Goal: Task Accomplishment & Management: Complete application form

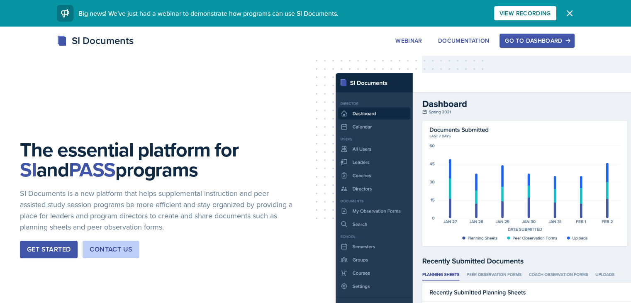
click at [569, 38] on div "Go to Dashboard" at bounding box center [537, 40] width 64 height 7
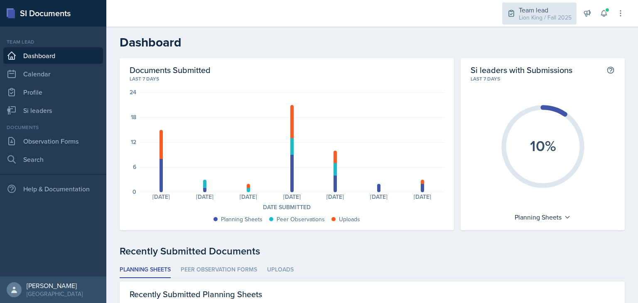
click at [530, 12] on div "Team lead" at bounding box center [544, 10] width 53 height 10
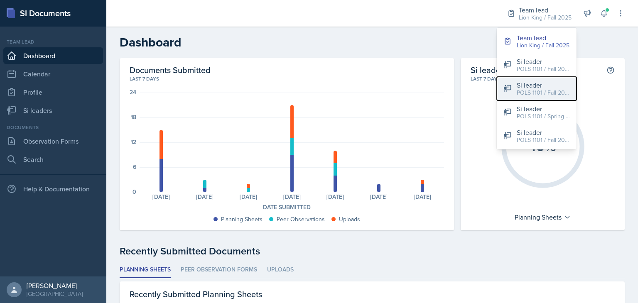
click at [520, 94] on div "POLS 1101 / Fall 2025" at bounding box center [542, 92] width 53 height 9
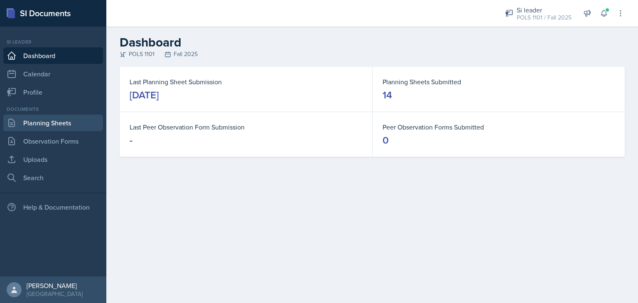
click at [63, 129] on link "Planning Sheets" at bounding box center [53, 123] width 100 height 17
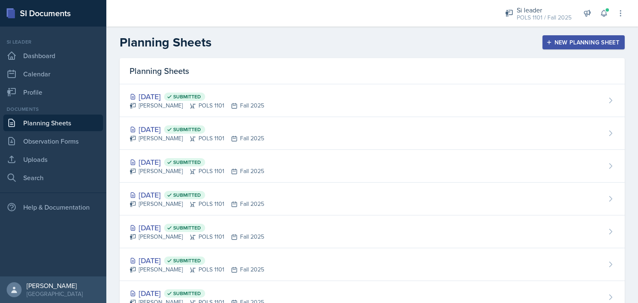
click at [583, 40] on div "New Planning Sheet" at bounding box center [582, 42] width 71 height 7
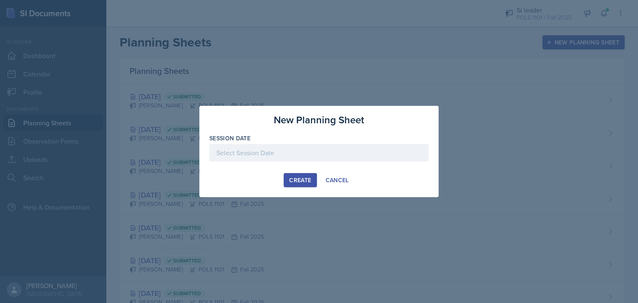
click at [279, 155] on div at bounding box center [318, 152] width 219 height 17
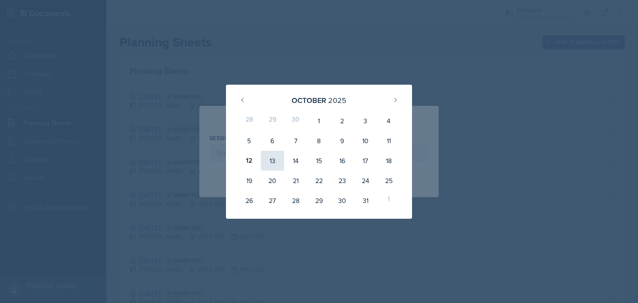
click at [270, 161] on div "13" at bounding box center [272, 161] width 23 height 20
type input "[DATE]"
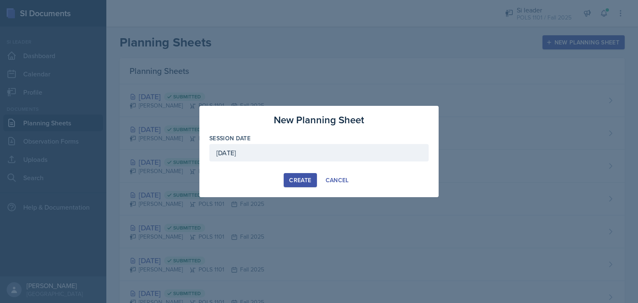
click at [304, 177] on div "Create" at bounding box center [300, 180] width 22 height 7
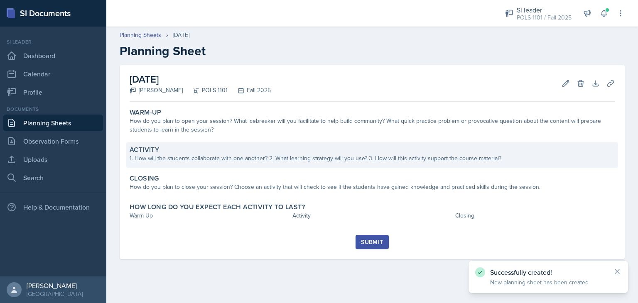
click at [250, 157] on div "1. How will the students collaborate with one another? 2. What learning strateg…" at bounding box center [371, 158] width 485 height 9
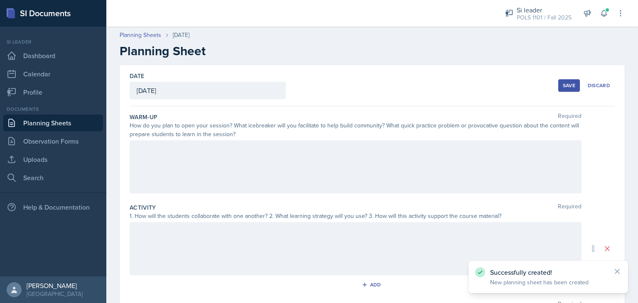
click at [236, 178] on div at bounding box center [355, 166] width 452 height 53
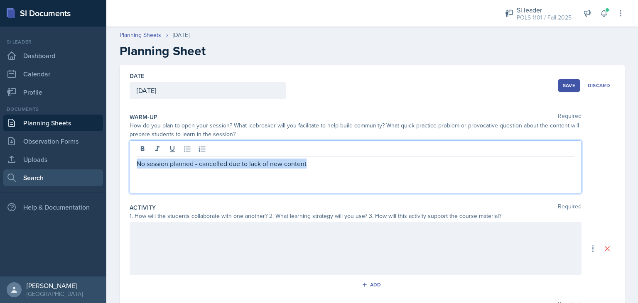
drag, startPoint x: 323, startPoint y: 160, endPoint x: 88, endPoint y: 179, distance: 236.5
click at [88, 179] on div "SI Documents Si leader Dashboard Calendar Profile Documents Planning Sheets Obs…" at bounding box center [319, 151] width 638 height 303
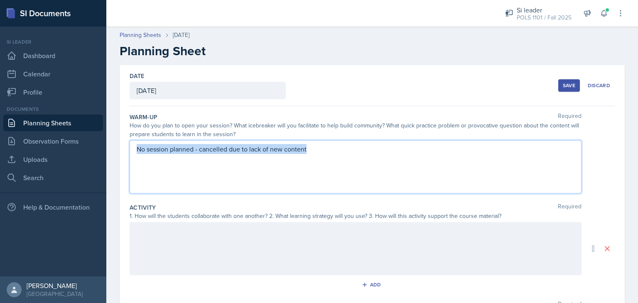
copy p "No session planned - cancelled due to lack of new content"
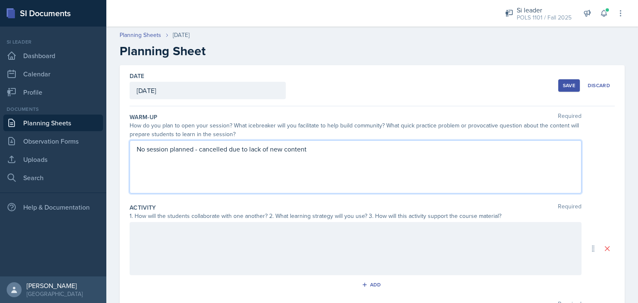
click at [165, 242] on div at bounding box center [355, 248] width 452 height 53
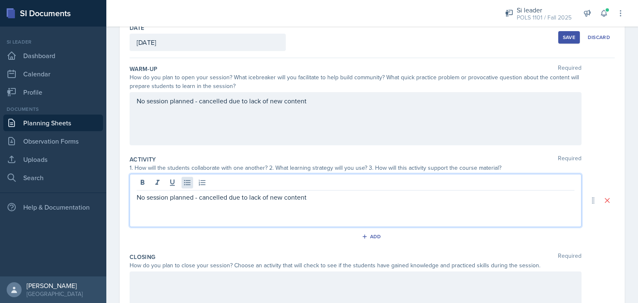
scroll to position [149, 0]
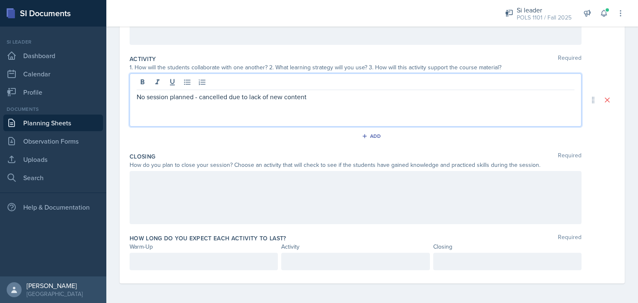
click at [179, 191] on div at bounding box center [355, 197] width 452 height 53
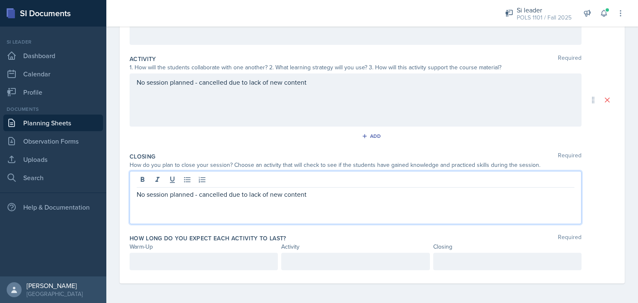
click at [164, 261] on p at bounding box center [204, 262] width 134 height 10
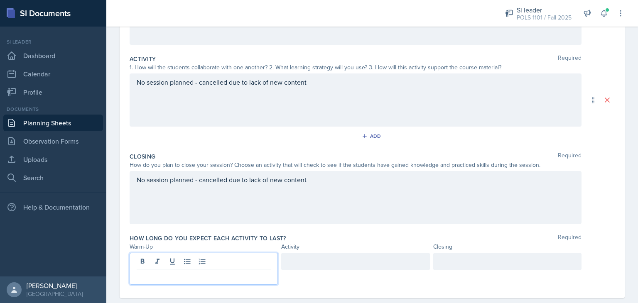
scroll to position [163, 0]
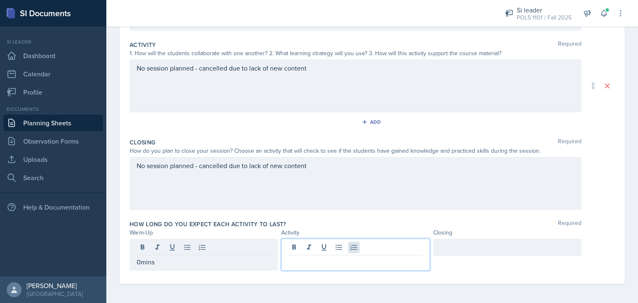
click at [347, 249] on div at bounding box center [355, 255] width 148 height 32
click at [447, 251] on div at bounding box center [507, 247] width 148 height 17
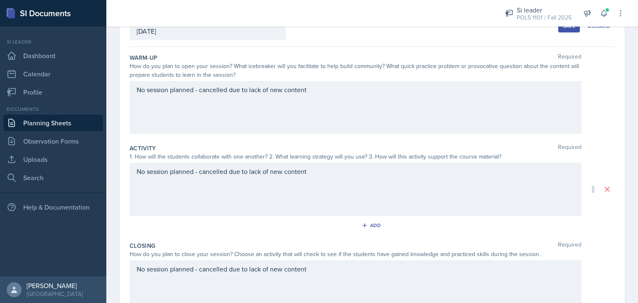
scroll to position [0, 0]
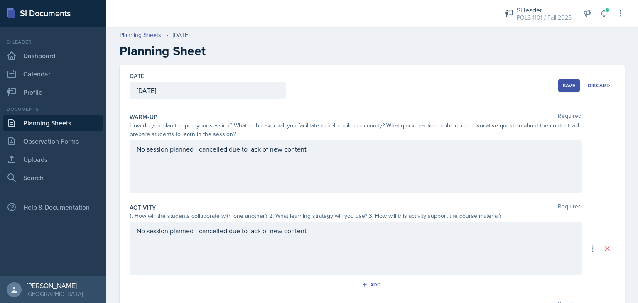
click at [558, 90] on button "Save" at bounding box center [569, 85] width 22 height 12
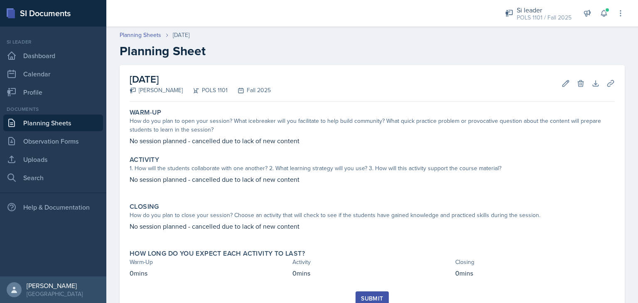
scroll to position [32, 0]
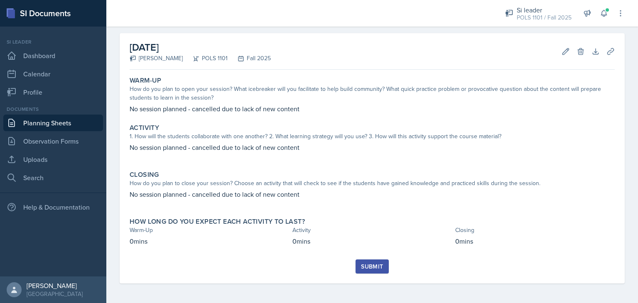
click at [383, 266] on button "Submit" at bounding box center [371, 266] width 33 height 14
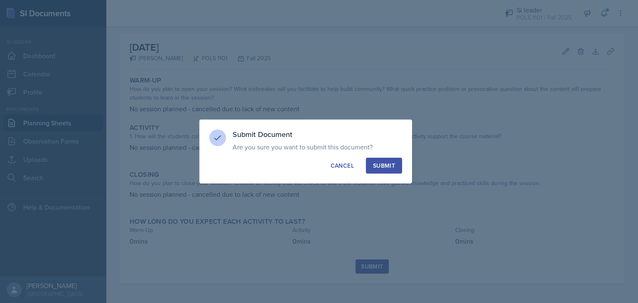
click at [380, 166] on div "Submit" at bounding box center [384, 165] width 22 height 8
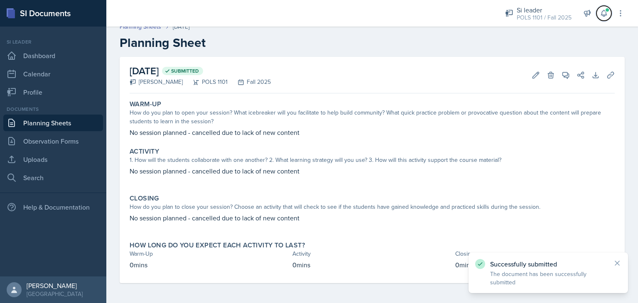
click at [604, 12] on icon at bounding box center [603, 13] width 8 height 8
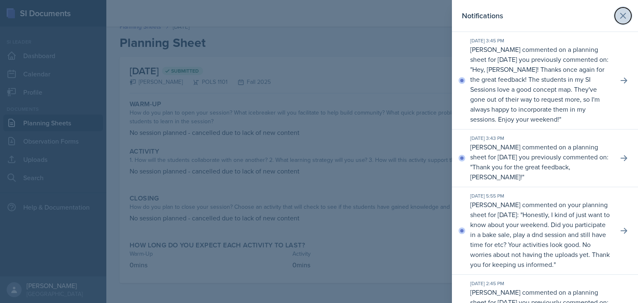
click at [618, 19] on icon at bounding box center [623, 16] width 10 height 10
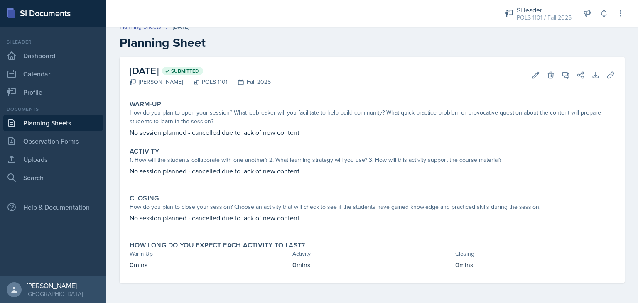
scroll to position [0, 0]
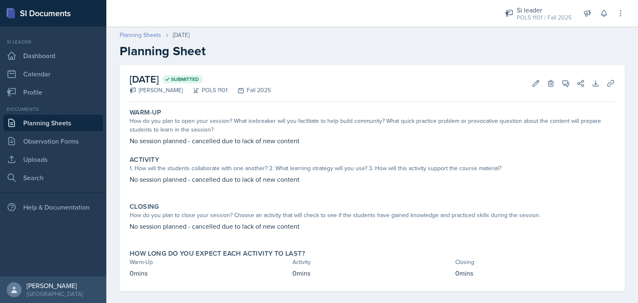
click at [148, 33] on link "Planning Sheets" at bounding box center [141, 35] width 42 height 9
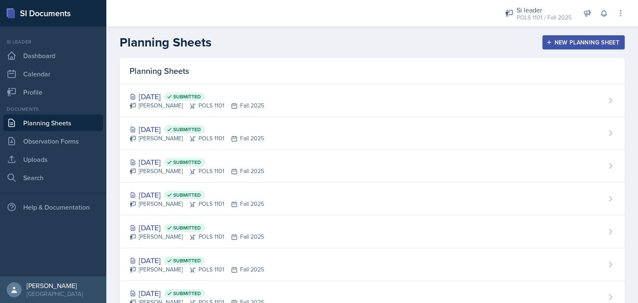
click at [567, 42] on div "New Planning Sheet" at bounding box center [582, 42] width 71 height 7
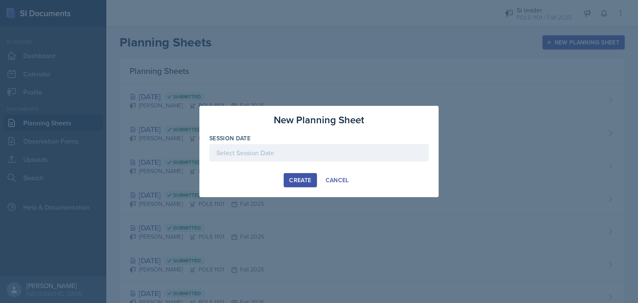
click at [339, 151] on div at bounding box center [318, 152] width 219 height 17
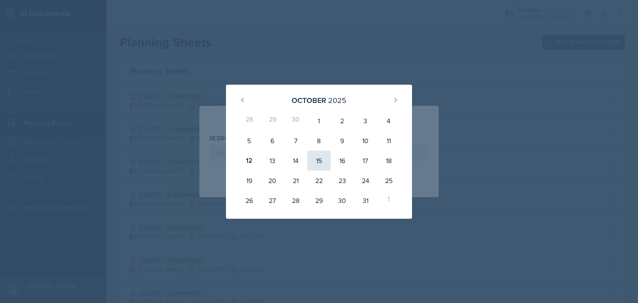
click at [318, 163] on div "15" at bounding box center [318, 161] width 23 height 20
type input "[DATE]"
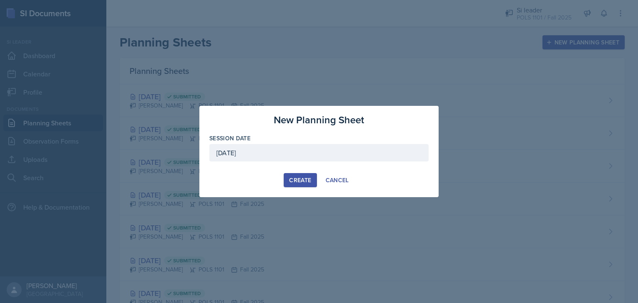
click at [290, 180] on div "Create" at bounding box center [300, 180] width 22 height 7
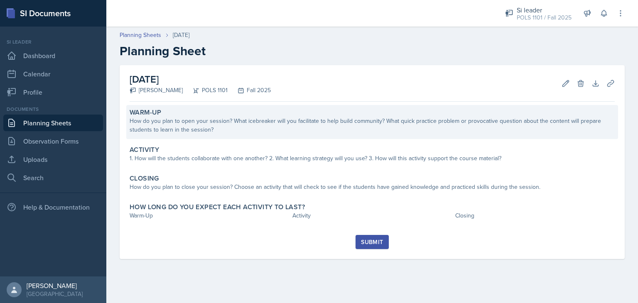
click at [329, 107] on div "Warm-Up How do you plan to open your session? What icebreaker will you facilita…" at bounding box center [371, 122] width 491 height 34
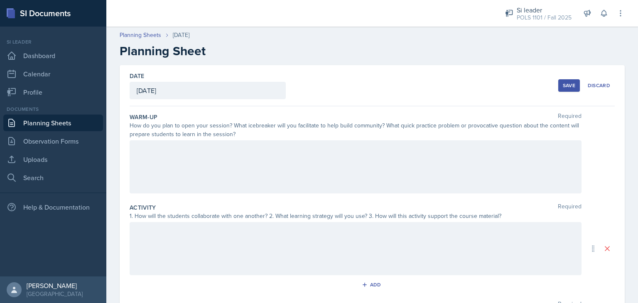
click at [202, 169] on div at bounding box center [355, 166] width 452 height 53
click at [141, 45] on h2 "Planning Sheet" at bounding box center [372, 51] width 505 height 15
click at [144, 37] on link "Planning Sheets" at bounding box center [141, 35] width 42 height 9
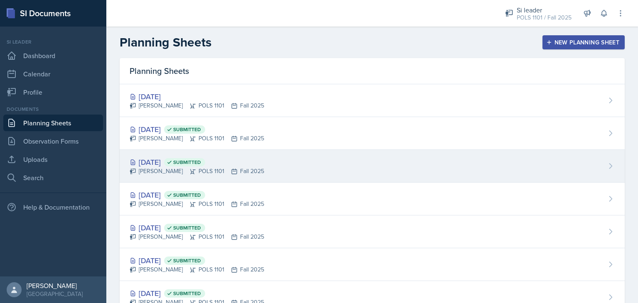
click at [206, 156] on div "[DATE] Submitted [PERSON_NAME] POLS 1101 Fall 2025" at bounding box center [372, 166] width 505 height 33
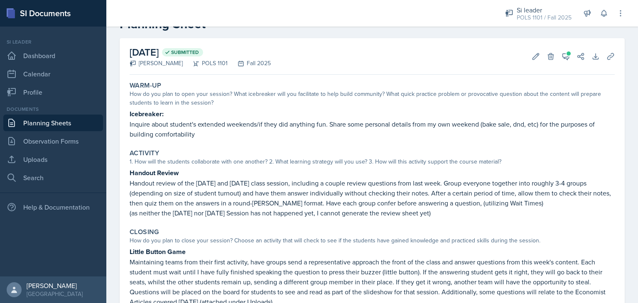
scroll to position [42, 0]
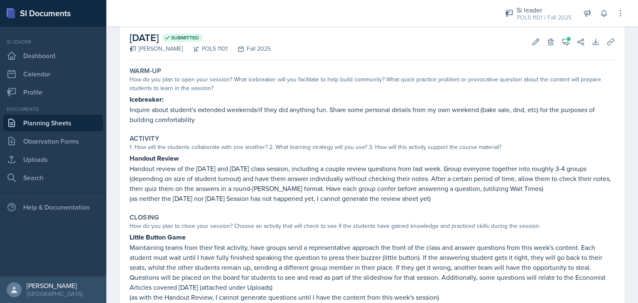
drag, startPoint x: 123, startPoint y: 154, endPoint x: 481, endPoint y: 196, distance: 360.2
click at [481, 196] on div "[DATE] Submitted [PERSON_NAME] POLS 1101 Fall 2025 Edit Delete View Comments Co…" at bounding box center [372, 189] width 505 height 330
copy div "Handout Review Handout review of the [DATE] and [DATE] class session, including…"
click at [159, 215] on div "Closing" at bounding box center [371, 217] width 485 height 8
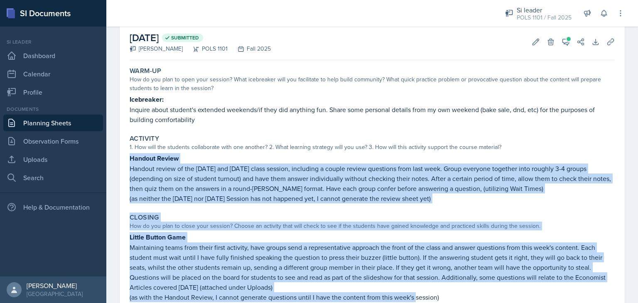
scroll to position [111, 0]
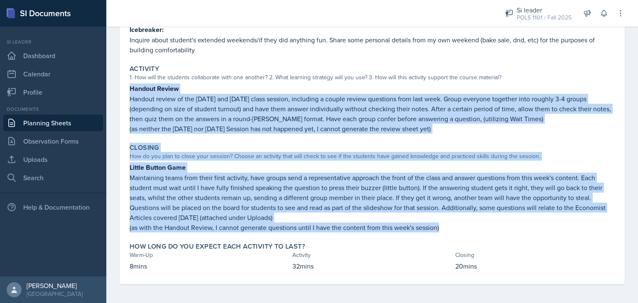
drag, startPoint x: 209, startPoint y: 189, endPoint x: 460, endPoint y: 227, distance: 253.5
click at [460, 227] on div "[DATE] Submitted [PERSON_NAME] POLS 1101 Fall 2025 Edit Delete View Comments Co…" at bounding box center [372, 119] width 505 height 330
copy div "Handout Review Handout review of the [DATE] and [DATE] class session, including…"
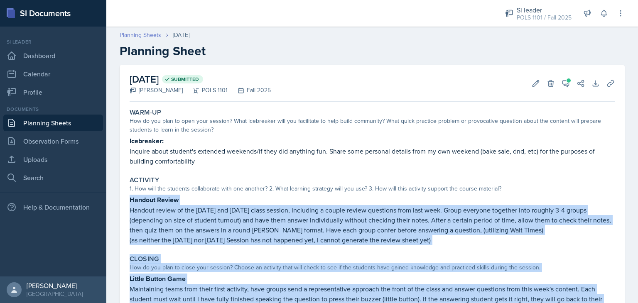
click at [152, 32] on link "Planning Sheets" at bounding box center [141, 35] width 42 height 9
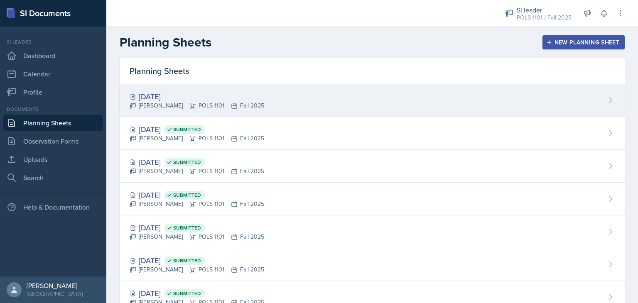
click at [217, 103] on div "[PERSON_NAME] POLS 1101 Fall 2025" at bounding box center [196, 105] width 134 height 9
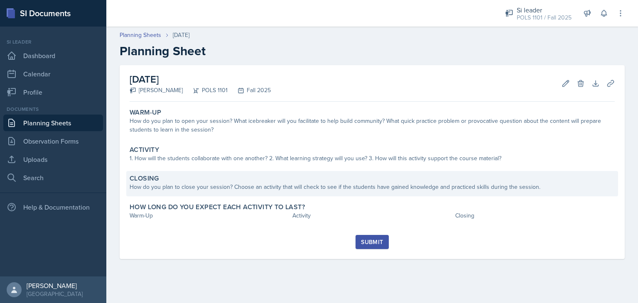
click at [203, 182] on div "Closing" at bounding box center [371, 178] width 485 height 8
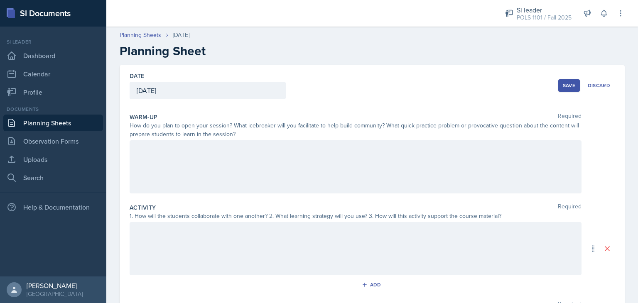
click at [192, 238] on div at bounding box center [355, 248] width 452 height 53
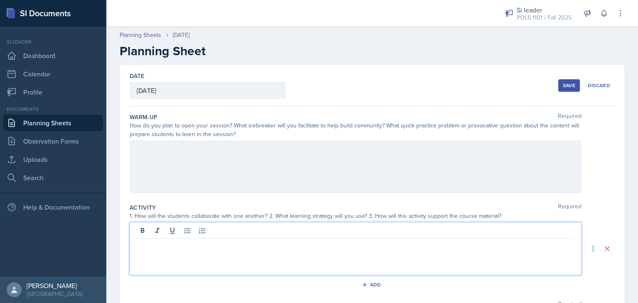
scroll to position [98, 0]
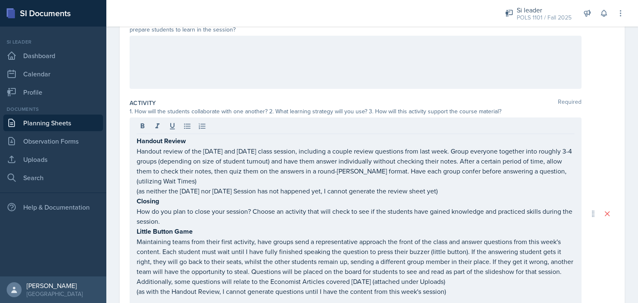
drag, startPoint x: 133, startPoint y: 208, endPoint x: 340, endPoint y: 293, distance: 223.8
click at [334, 294] on div "Handout Review Handout review of the [DATE] and [DATE] class session, including…" at bounding box center [355, 213] width 452 height 193
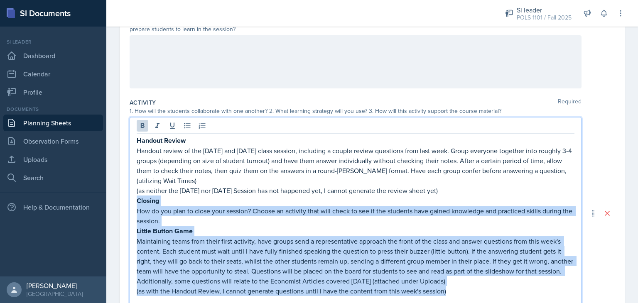
drag, startPoint x: 375, startPoint y: 271, endPoint x: 113, endPoint y: 204, distance: 270.7
click at [113, 204] on div "Date [DATE] [DATE] 28 29 30 1 2 3 4 5 6 7 8 9 10 11 12 13 14 15 16 17 18 19 20 …" at bounding box center [371, 223] width 531 height 526
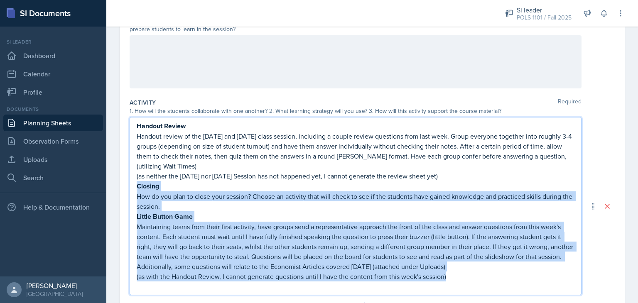
scroll to position [90, 0]
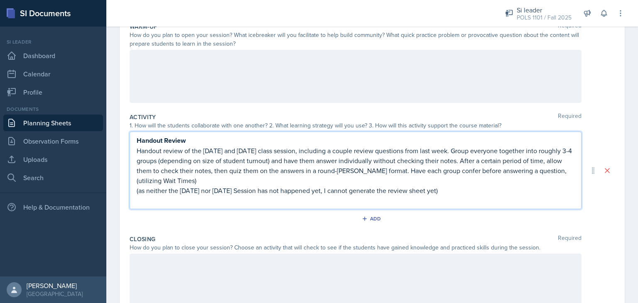
click at [221, 273] on div at bounding box center [355, 280] width 452 height 53
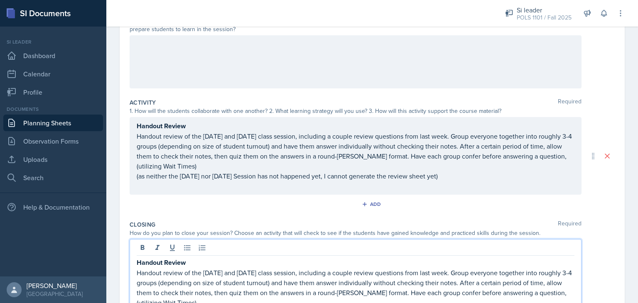
scroll to position [219, 0]
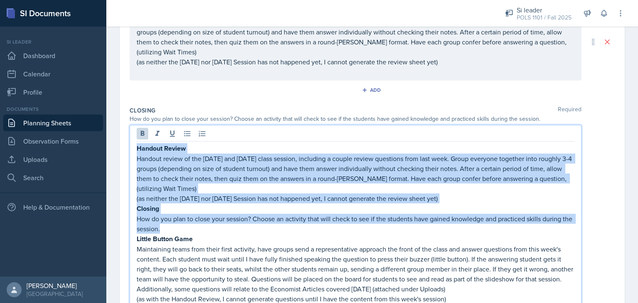
drag, startPoint x: 177, startPoint y: 227, endPoint x: 123, endPoint y: 142, distance: 99.8
click at [123, 142] on div "Date [DATE] [DATE] 28 29 30 1 2 3 4 5 6 7 8 9 10 11 12 13 14 15 16 17 18 19 20 …" at bounding box center [372, 111] width 505 height 531
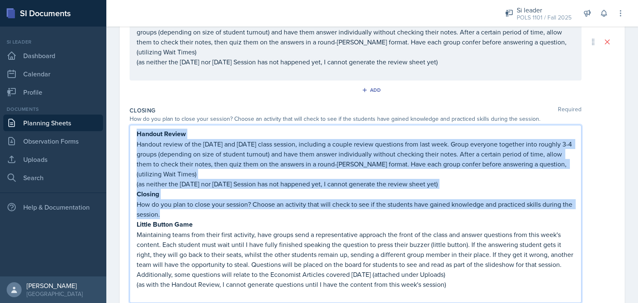
scroll to position [205, 0]
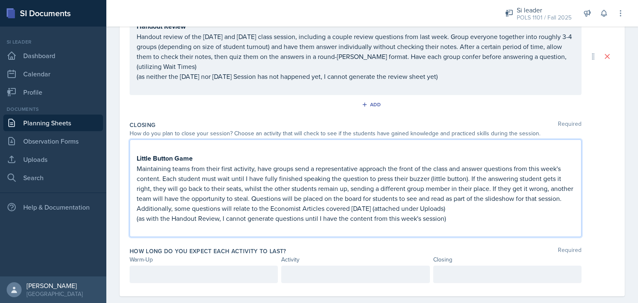
click at [142, 164] on p "Maintaining teams from their first activity, have groups send a representative …" at bounding box center [355, 189] width 437 height 50
click at [137, 160] on strong "Little Button Game" at bounding box center [165, 159] width 56 height 10
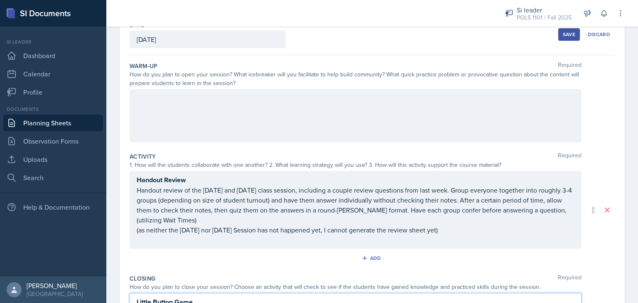
scroll to position [0, 0]
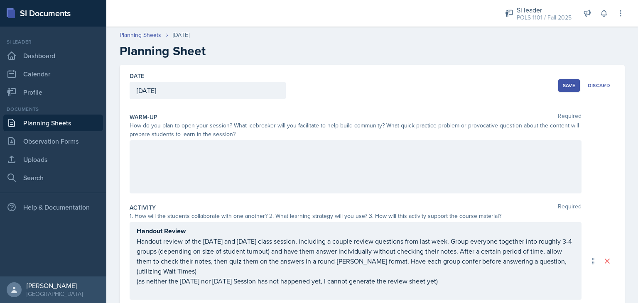
click at [189, 161] on div at bounding box center [355, 166] width 452 height 53
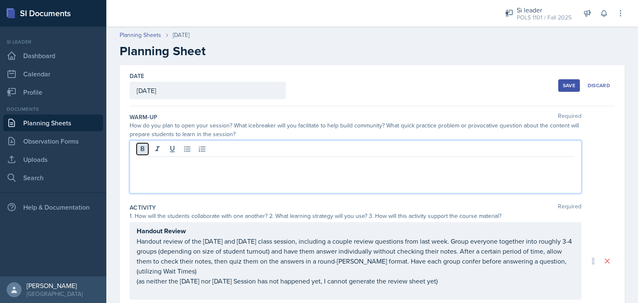
click at [143, 153] on button at bounding box center [143, 149] width 12 height 12
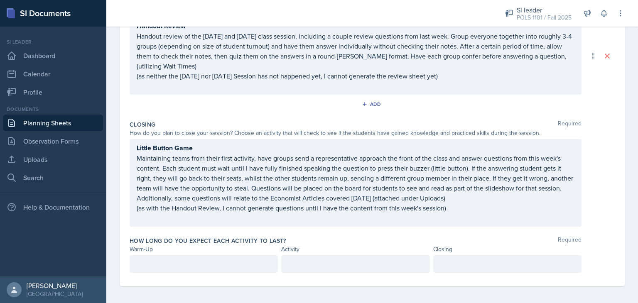
scroll to position [206, 0]
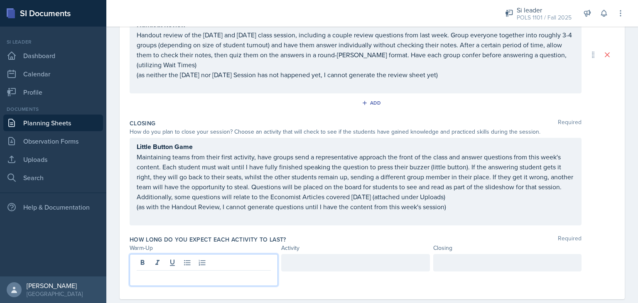
click at [226, 272] on p at bounding box center [204, 277] width 134 height 10
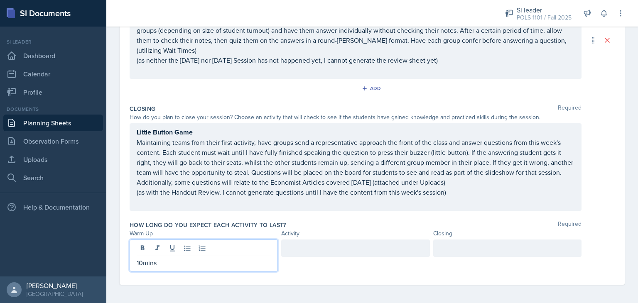
click at [301, 252] on div at bounding box center [355, 247] width 148 height 17
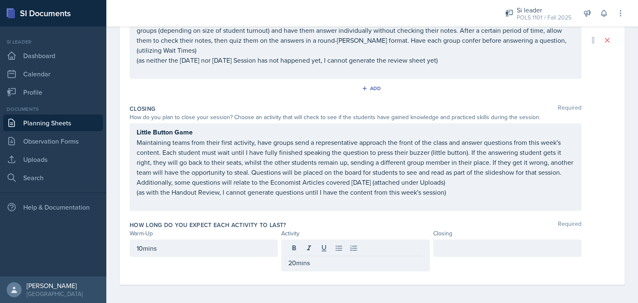
drag, startPoint x: 182, startPoint y: 257, endPoint x: 172, endPoint y: 250, distance: 11.6
click at [182, 256] on div "10mins" at bounding box center [203, 255] width 148 height 32
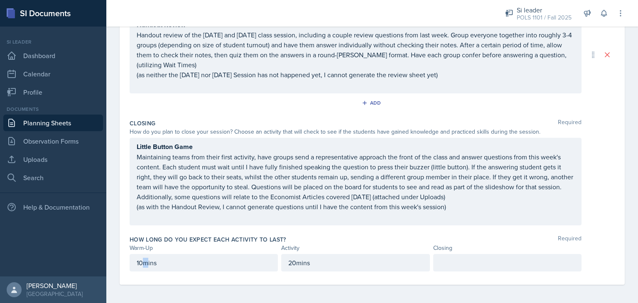
click at [146, 262] on p "10mins" at bounding box center [204, 263] width 134 height 10
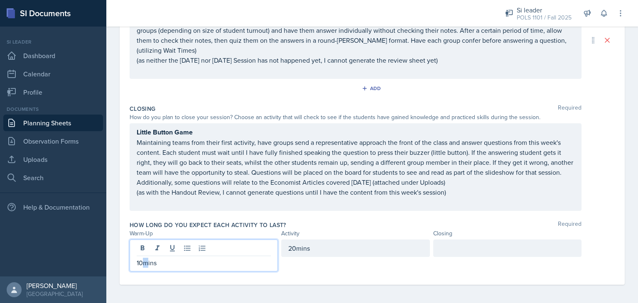
click at [141, 259] on p "10mins" at bounding box center [204, 263] width 134 height 10
click at [289, 247] on div "20mins" at bounding box center [355, 247] width 148 height 17
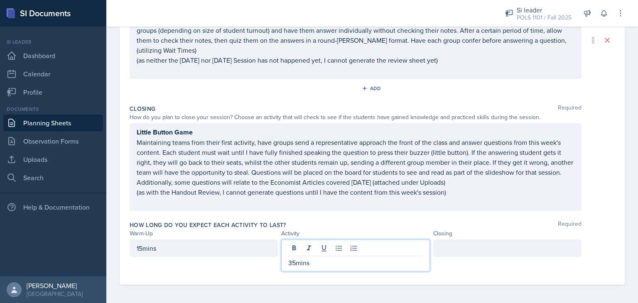
click at [466, 252] on div at bounding box center [507, 247] width 148 height 17
click at [298, 248] on div "35mins" at bounding box center [355, 255] width 148 height 32
click at [295, 255] on div "35mins" at bounding box center [355, 255] width 148 height 32
click at [292, 258] on p "35mins" at bounding box center [355, 263] width 134 height 10
click at [470, 248] on div at bounding box center [507, 247] width 148 height 17
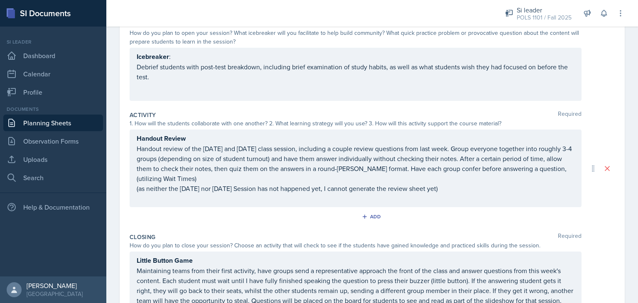
scroll to position [0, 0]
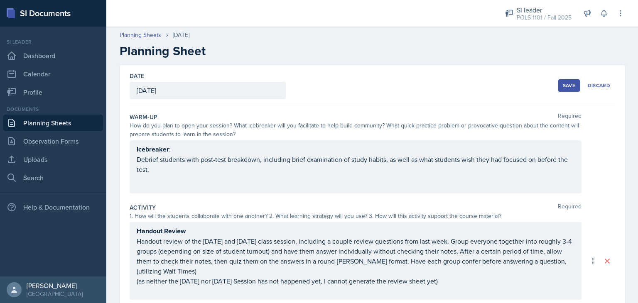
click at [564, 87] on div "Save" at bounding box center [568, 85] width 12 height 7
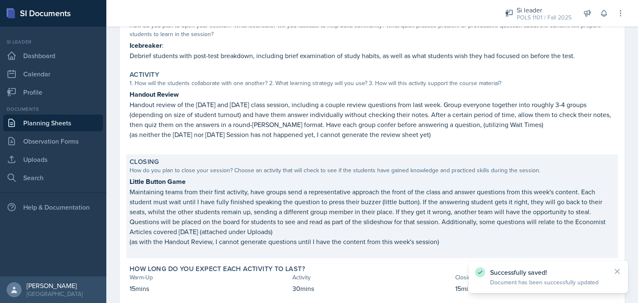
scroll to position [142, 0]
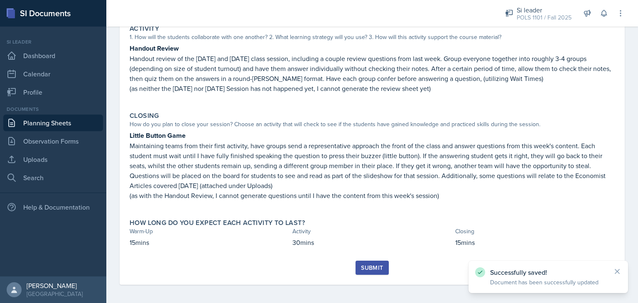
click at [362, 264] on div "Submit" at bounding box center [372, 267] width 22 height 7
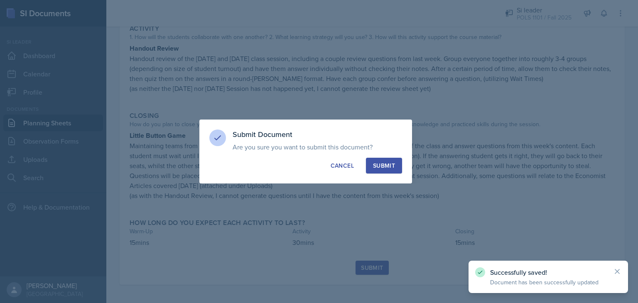
click at [389, 170] on button "Submit" at bounding box center [384, 166] width 36 height 16
